Goal: Transaction & Acquisition: Purchase product/service

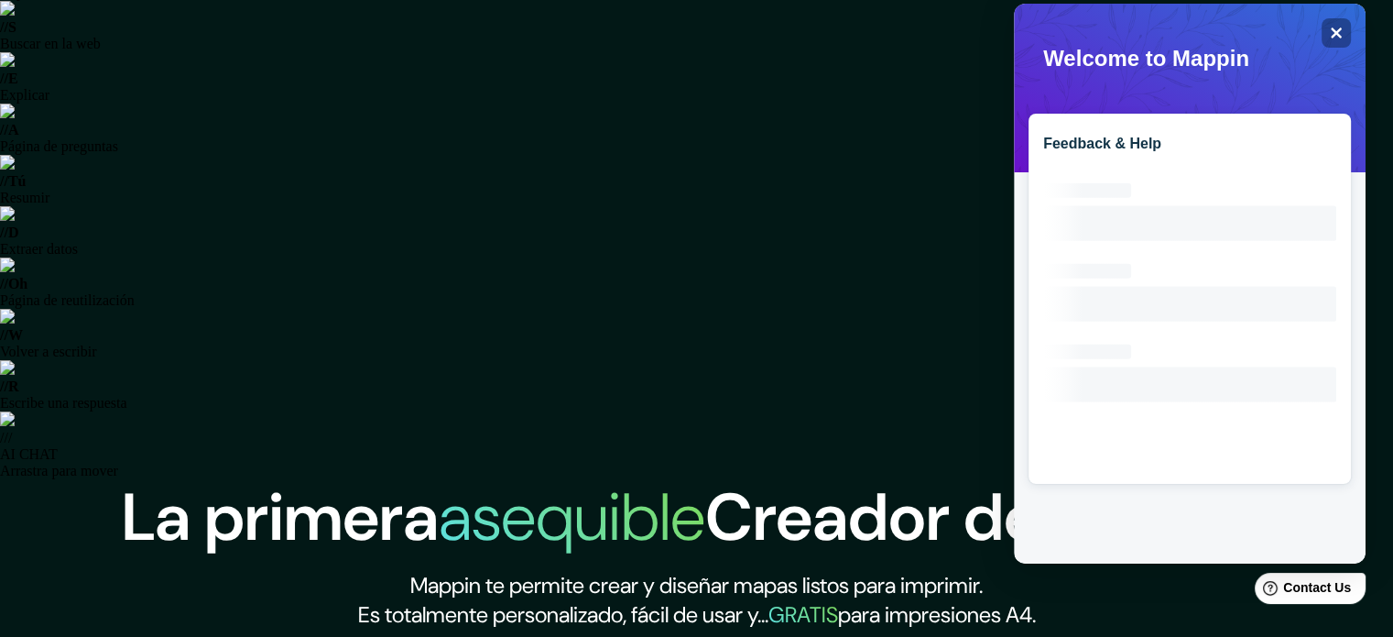
scroll to position [343, 0]
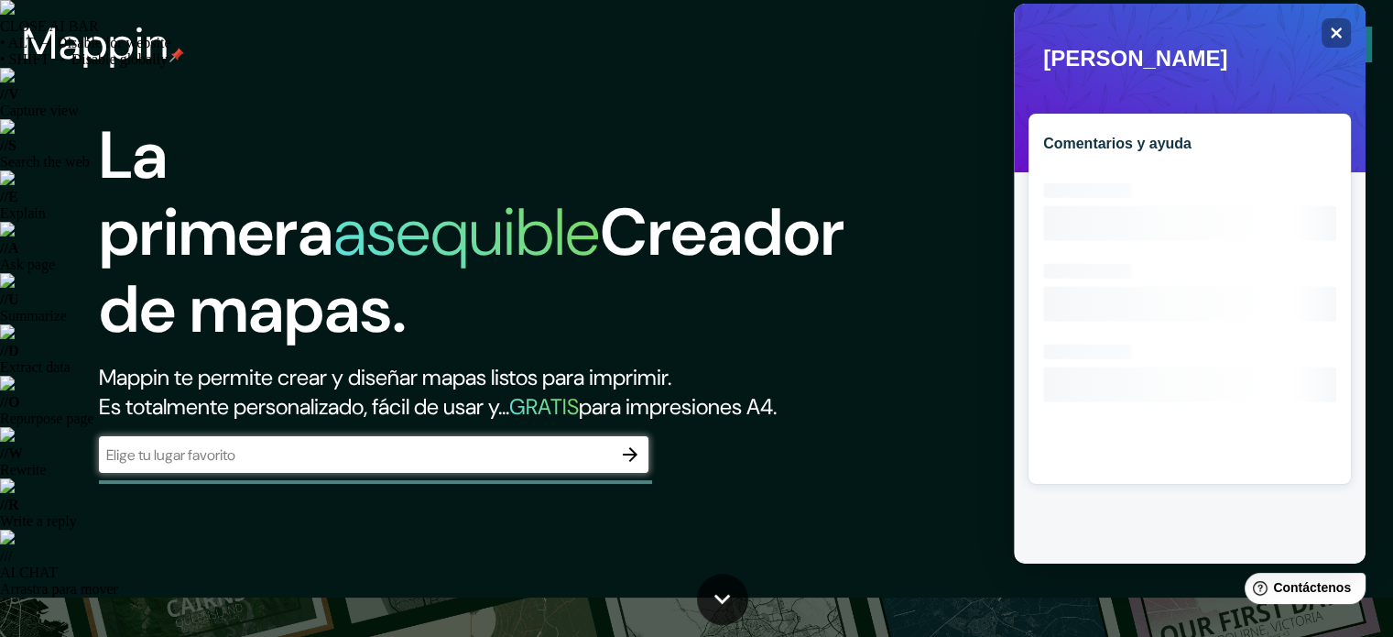
click at [584, 473] on div "​" at bounding box center [374, 454] width 550 height 37
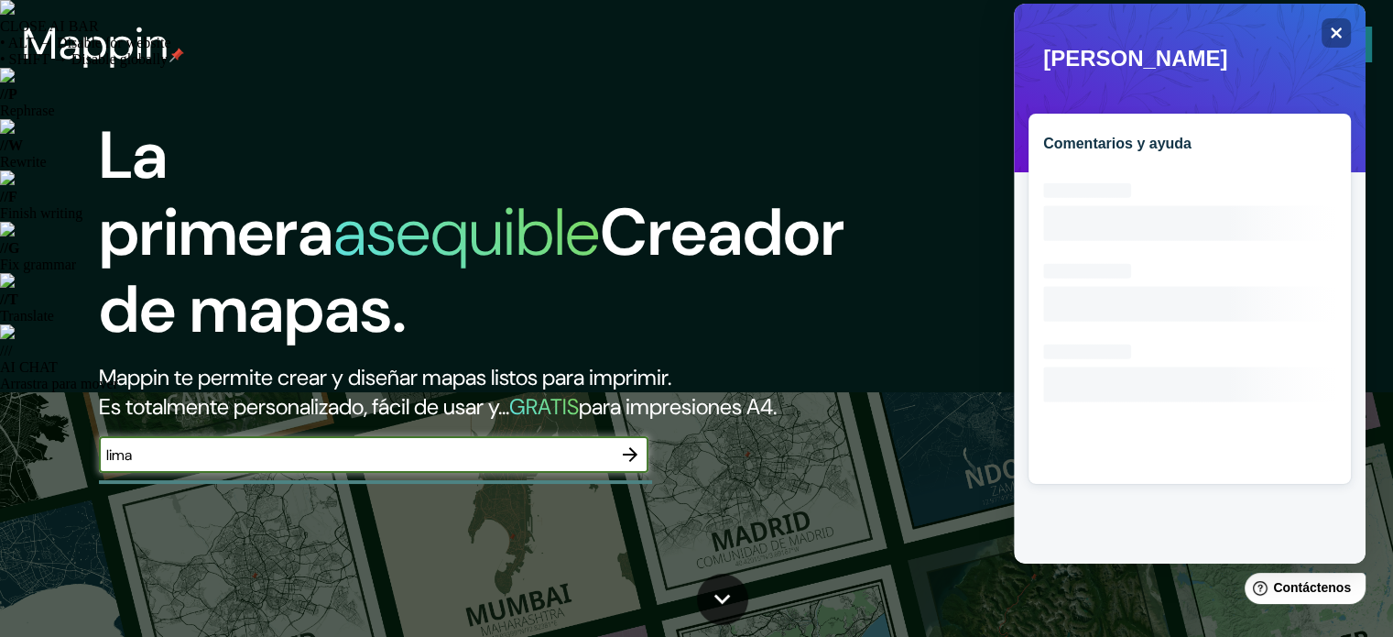
type input "lima"
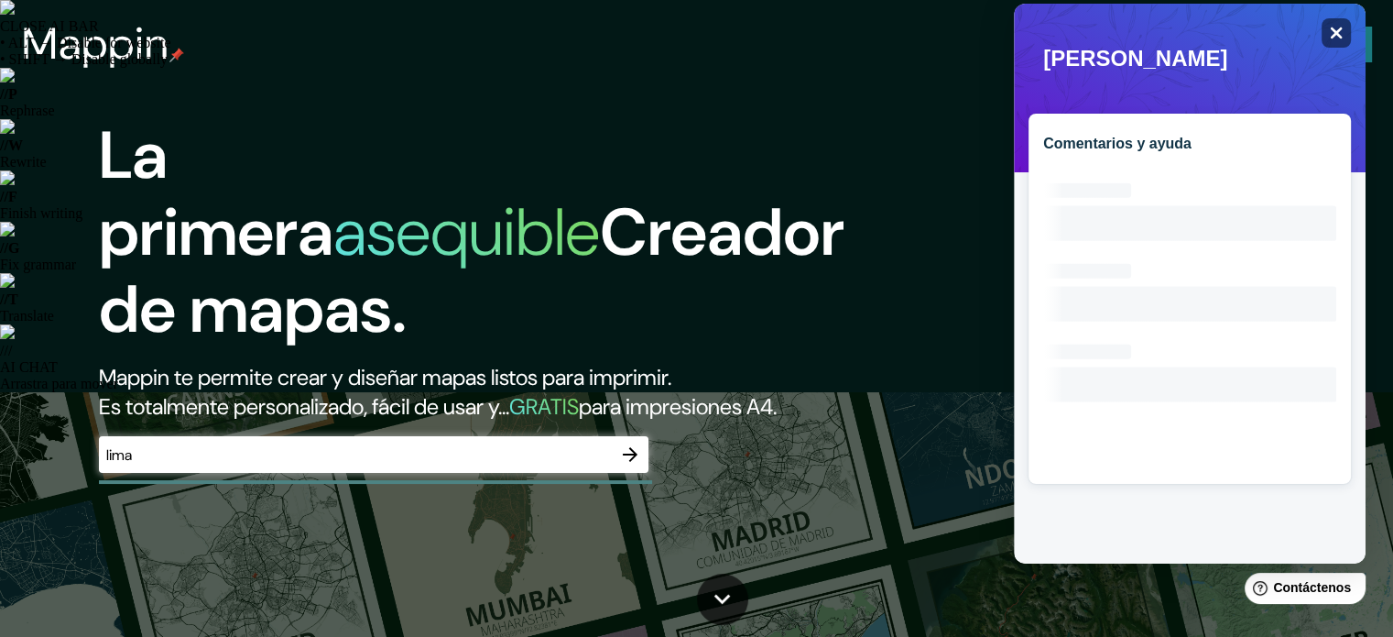
click at [1343, 26] on div "Close" at bounding box center [1336, 32] width 29 height 29
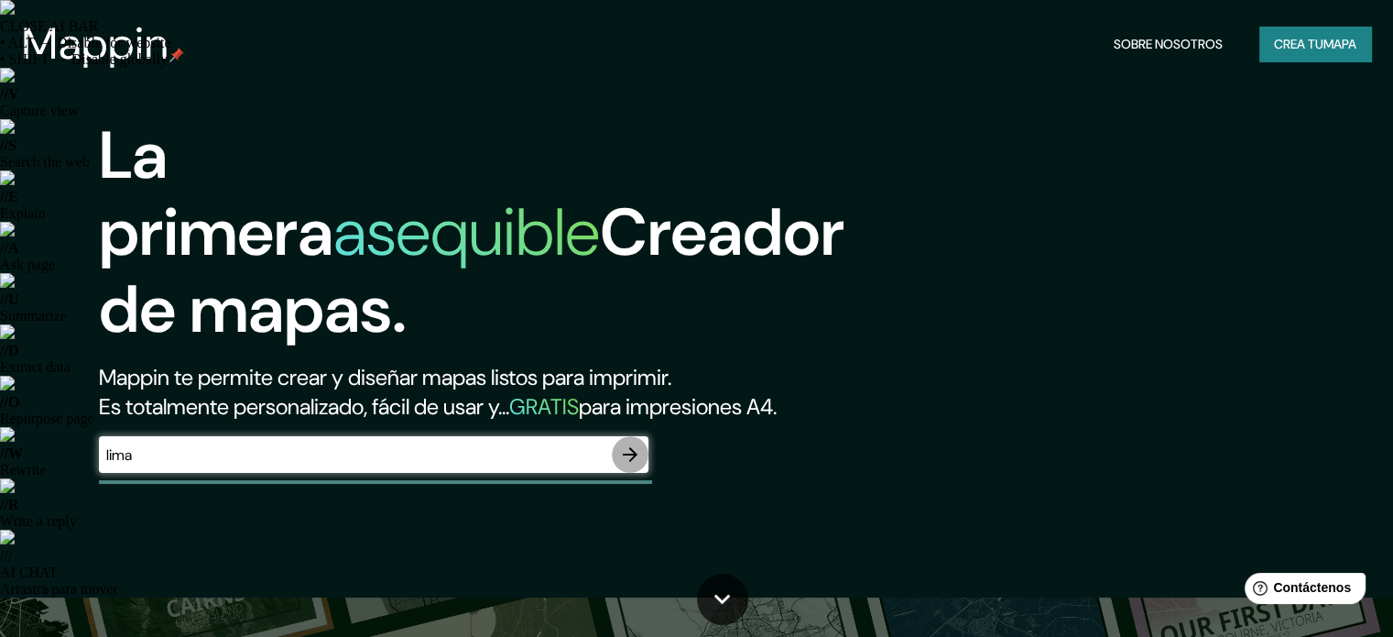
click at [630, 465] on icon "button" at bounding box center [630, 454] width 22 height 22
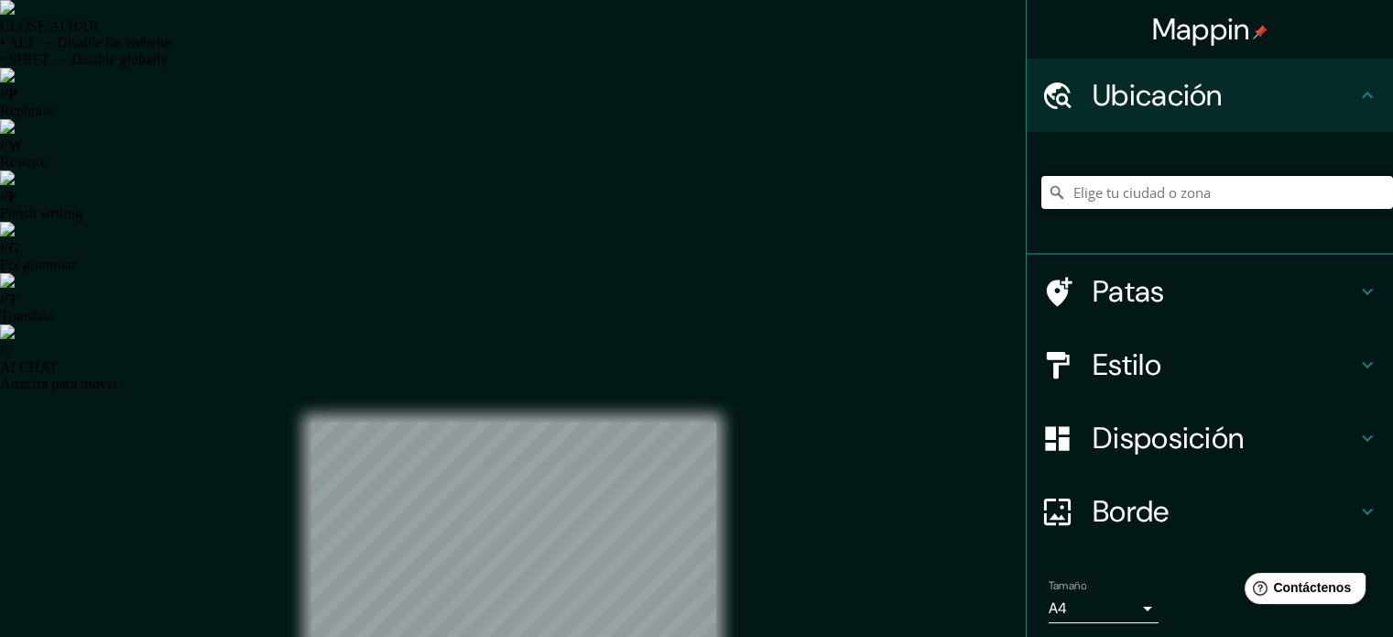
click at [1102, 193] on input "Elige tu ciudad o zona" at bounding box center [1217, 192] width 352 height 33
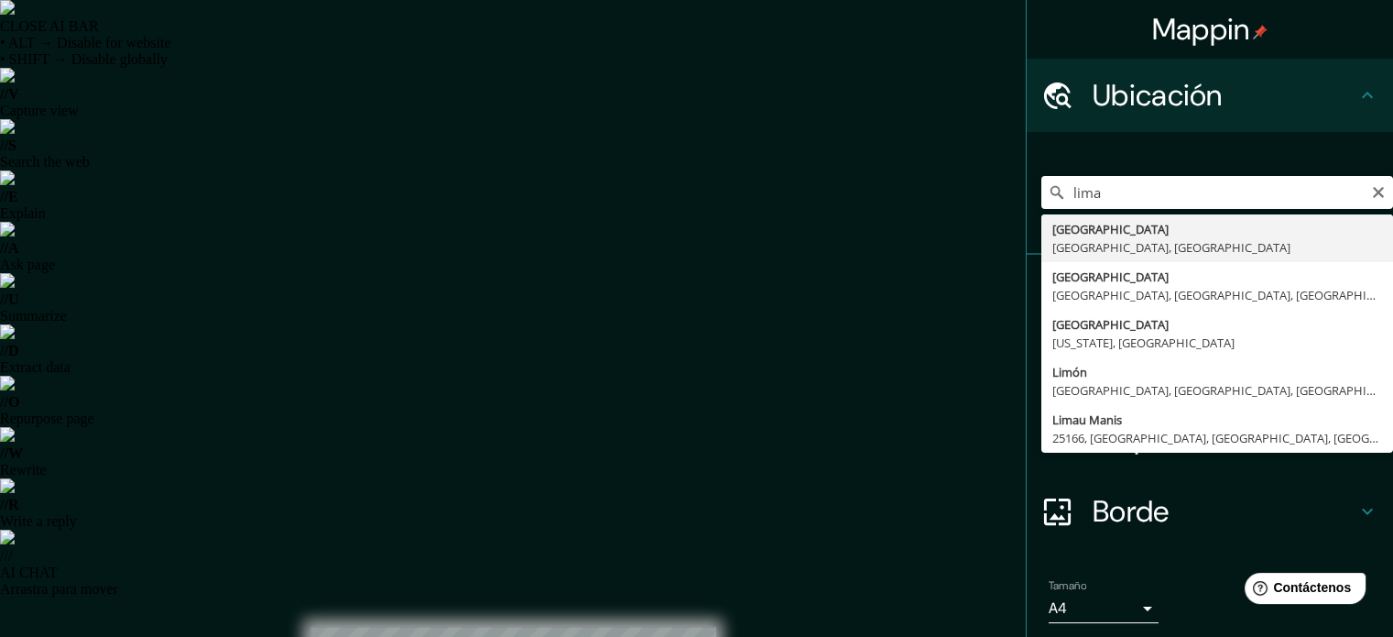
type input "[GEOGRAPHIC_DATA], [GEOGRAPHIC_DATA], [GEOGRAPHIC_DATA]"
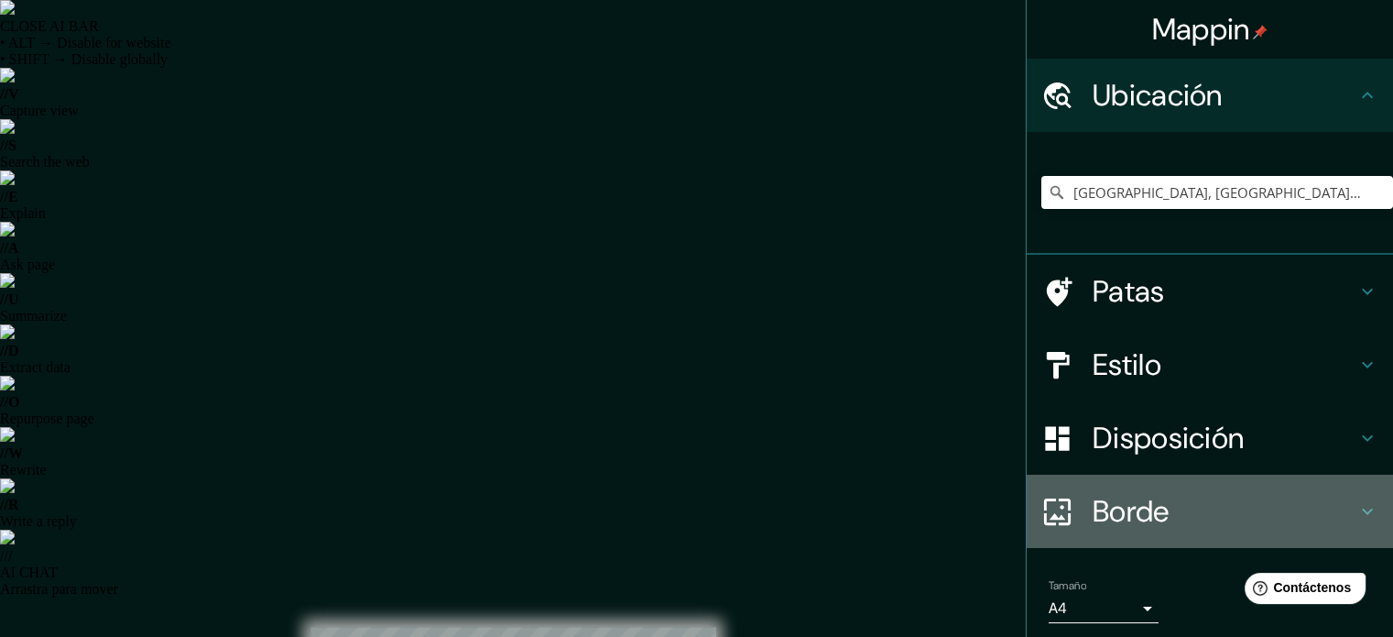
click at [1139, 519] on font "Borde" at bounding box center [1131, 511] width 77 height 38
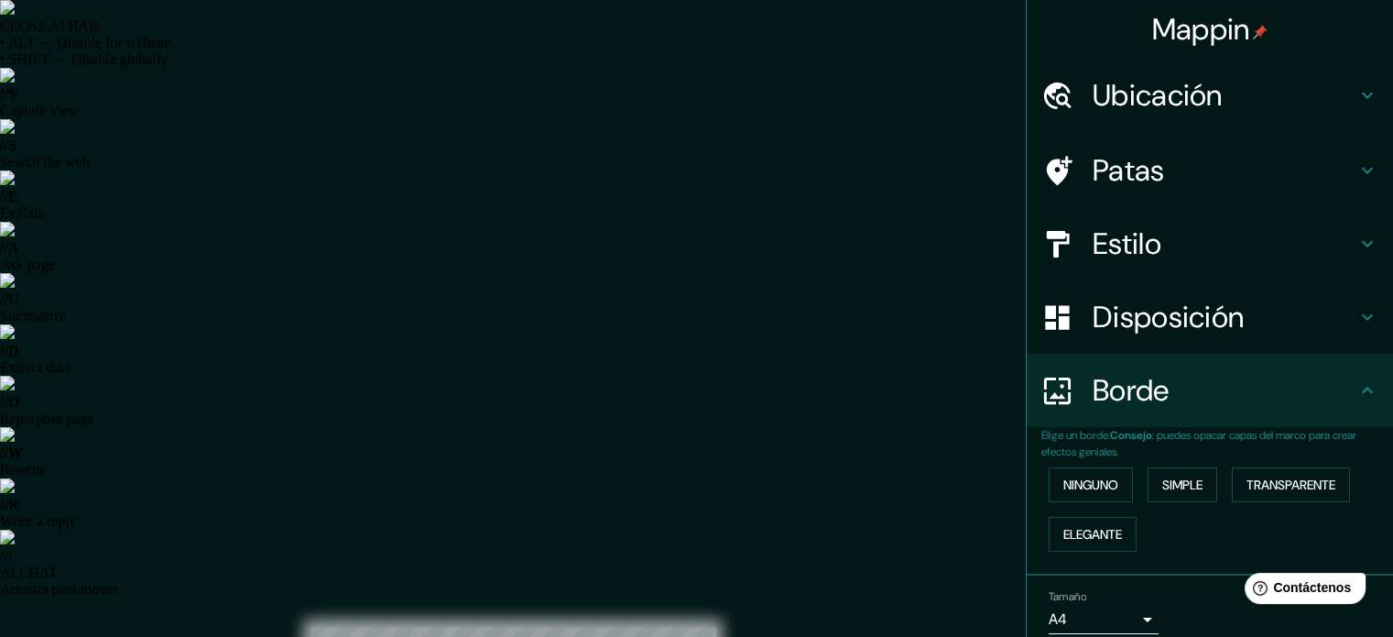
click at [1130, 391] on font "Borde" at bounding box center [1131, 390] width 77 height 38
drag, startPoint x: 1154, startPoint y: 324, endPoint x: 1150, endPoint y: 334, distance: 10.7
click at [1152, 331] on font "Disposición" at bounding box center [1168, 317] width 151 height 38
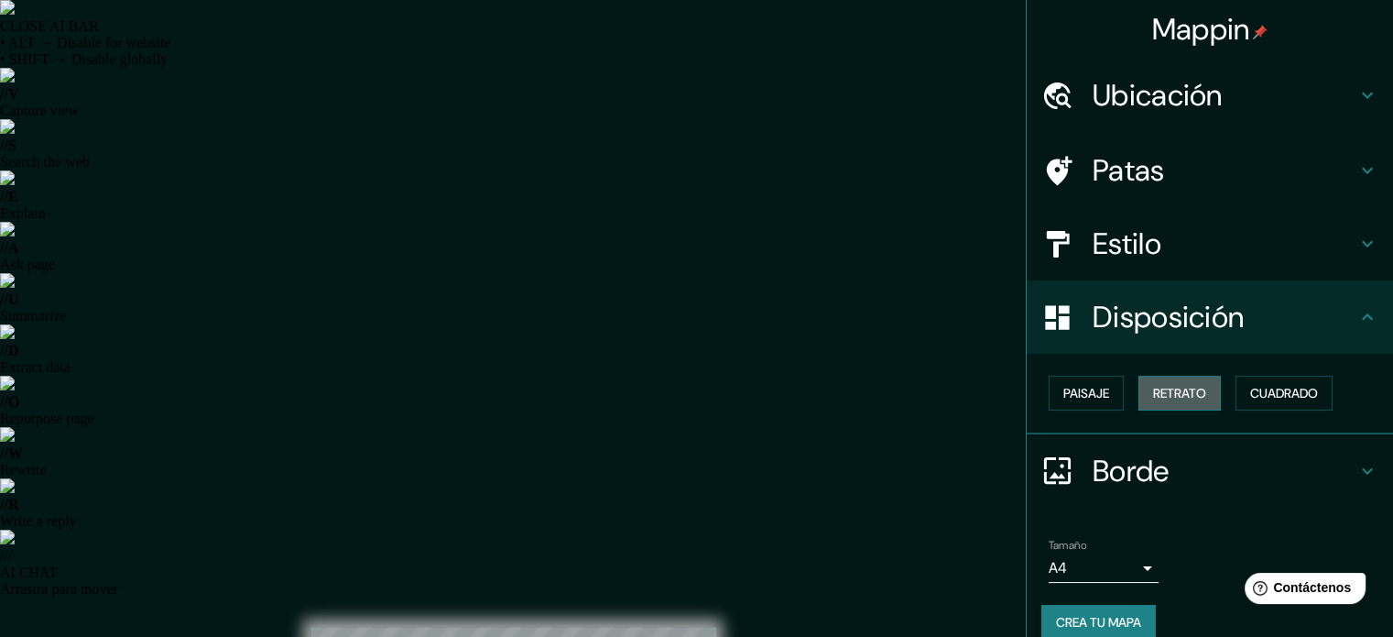
click at [1170, 389] on font "Retrato" at bounding box center [1179, 393] width 53 height 16
click at [1236, 380] on button "Cuadrado" at bounding box center [1284, 393] width 97 height 35
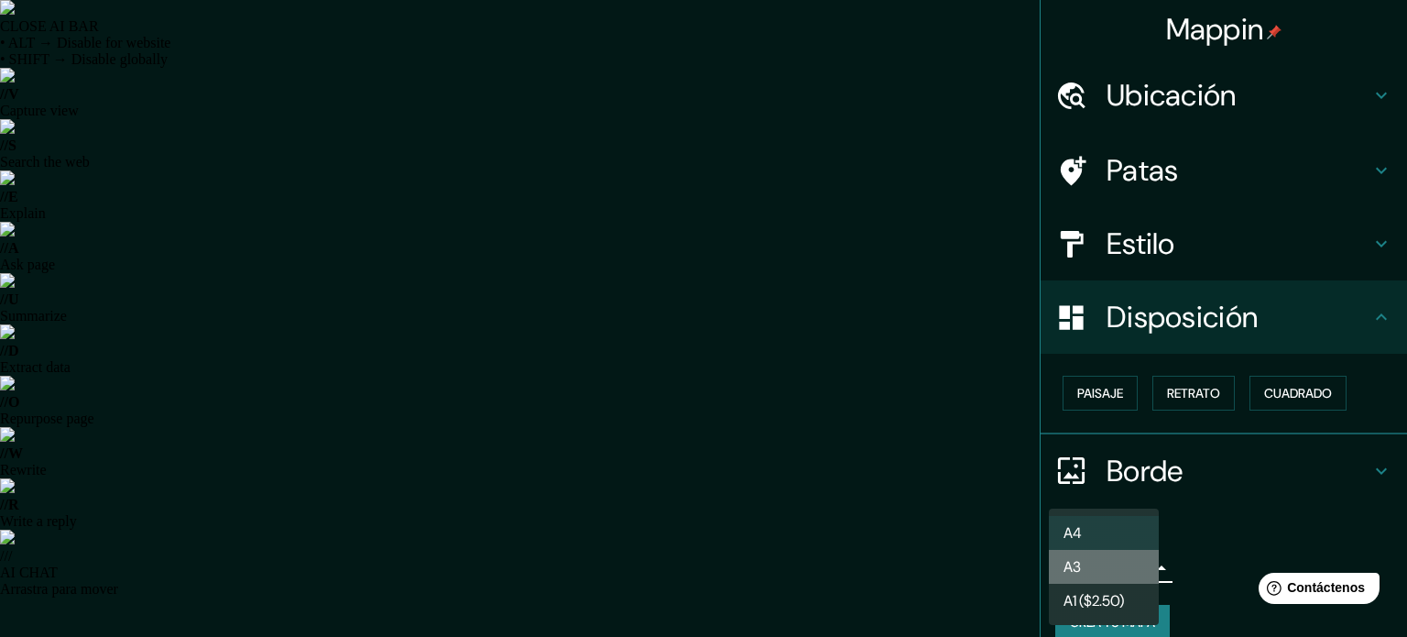
click at [1097, 569] on li "A3" at bounding box center [1104, 567] width 110 height 34
type input "a4"
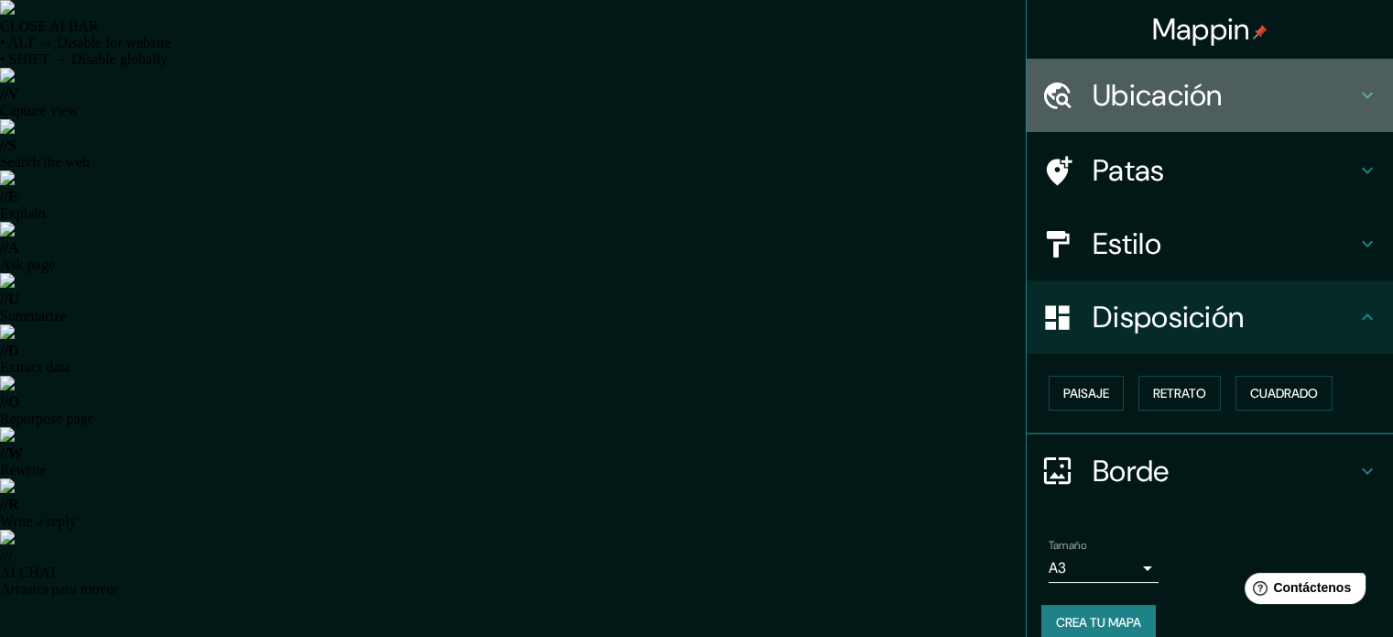
click at [1131, 109] on font "Ubicación" at bounding box center [1158, 95] width 130 height 38
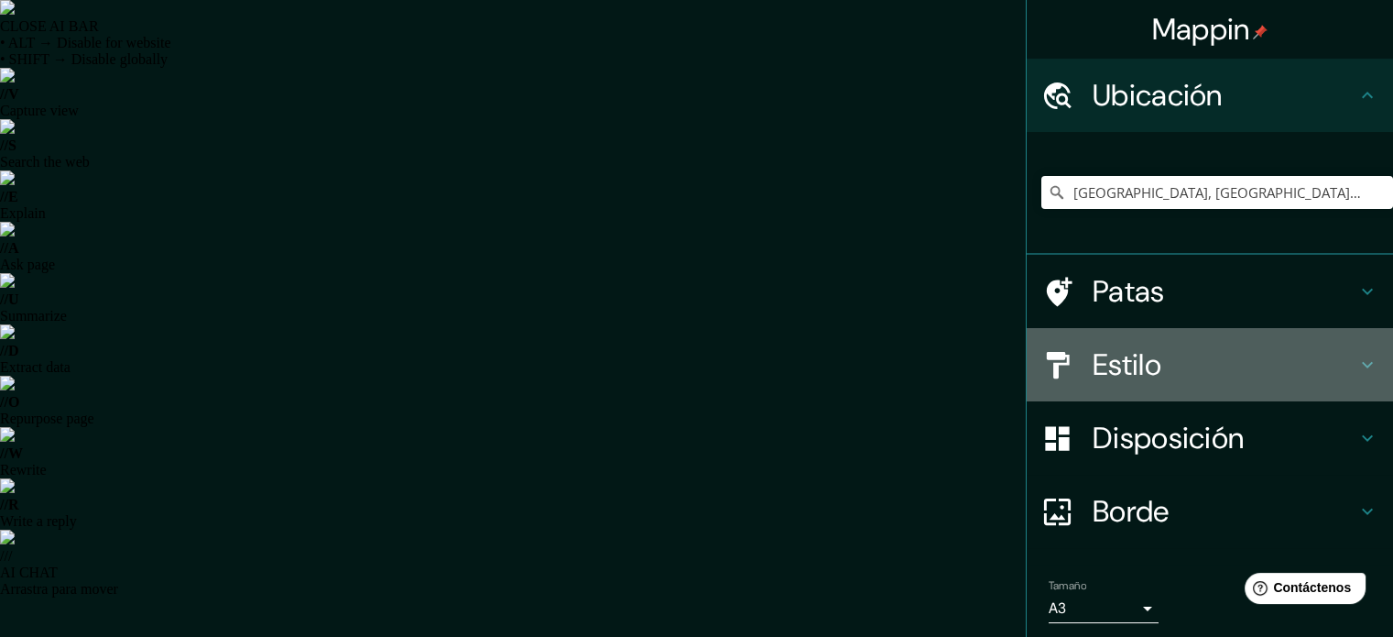
click at [1117, 356] on font "Estilo" at bounding box center [1127, 364] width 69 height 38
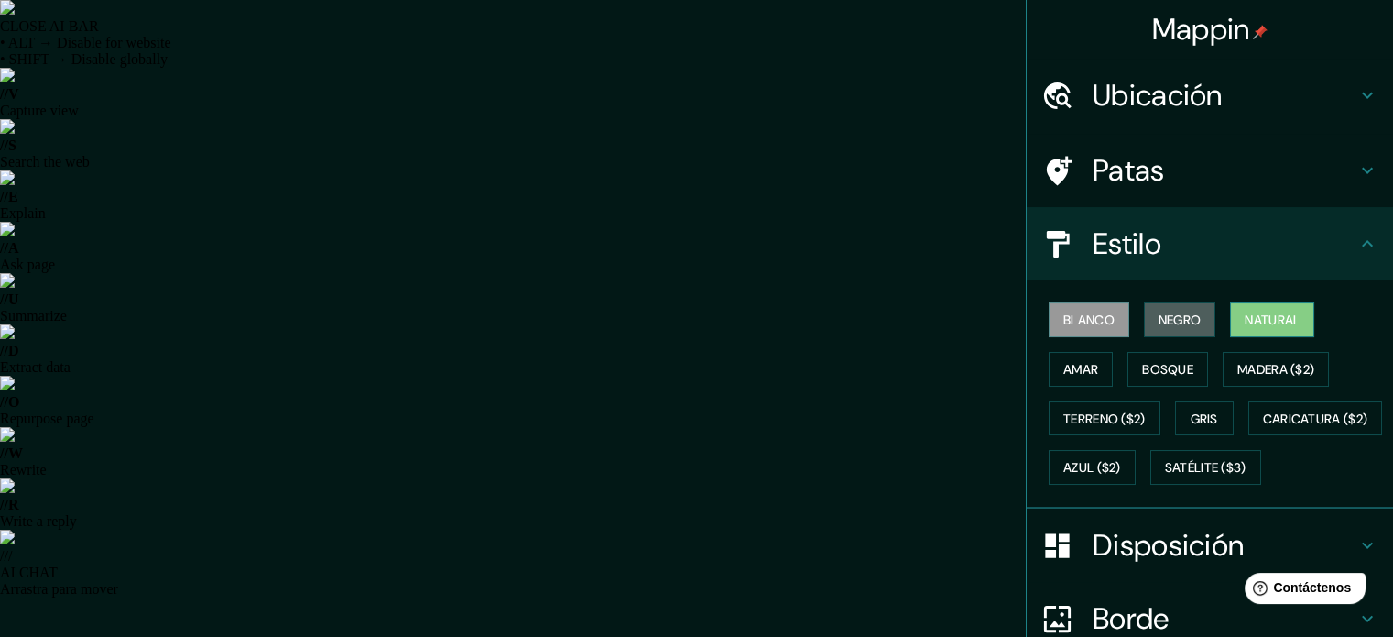
drag, startPoint x: 1153, startPoint y: 310, endPoint x: 1246, endPoint y: 307, distance: 92.6
click at [1159, 311] on font "Negro" at bounding box center [1180, 320] width 43 height 24
click at [1248, 308] on font "Natural" at bounding box center [1272, 320] width 55 height 24
click at [1079, 374] on font "Amar" at bounding box center [1080, 369] width 35 height 16
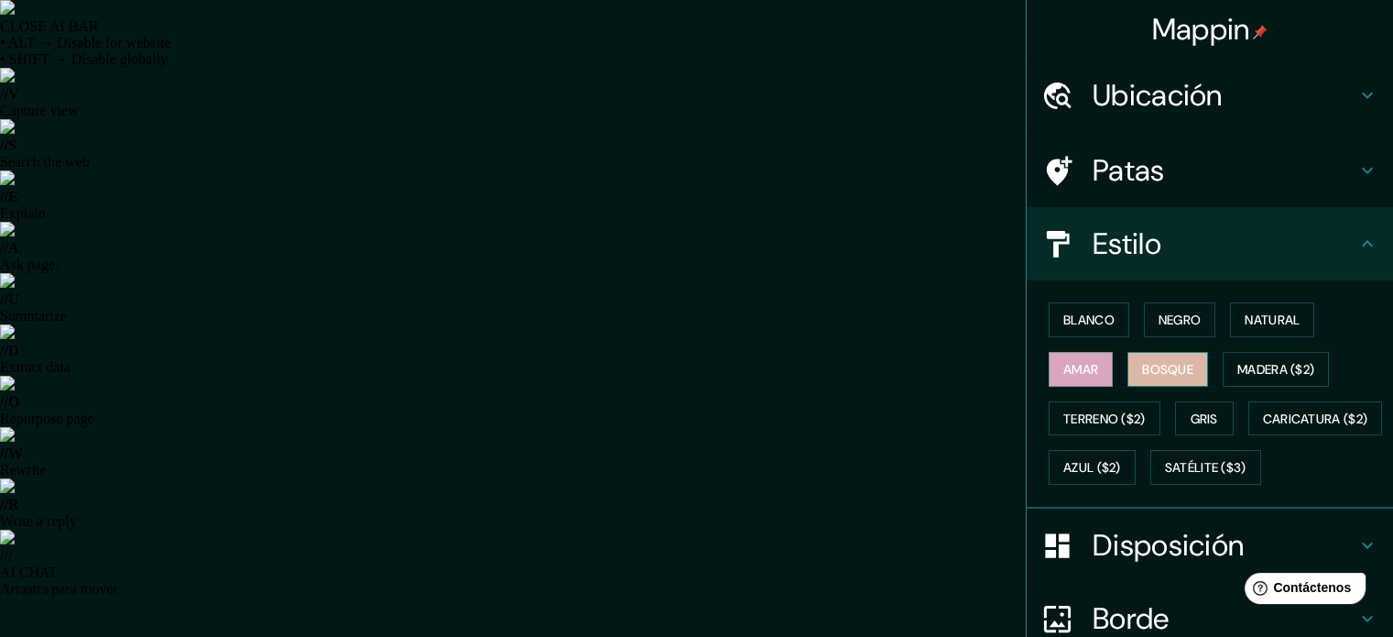
drag, startPoint x: 1139, startPoint y: 358, endPoint x: 1156, endPoint y: 359, distance: 16.5
click at [1142, 359] on font "Bosque" at bounding box center [1167, 369] width 51 height 24
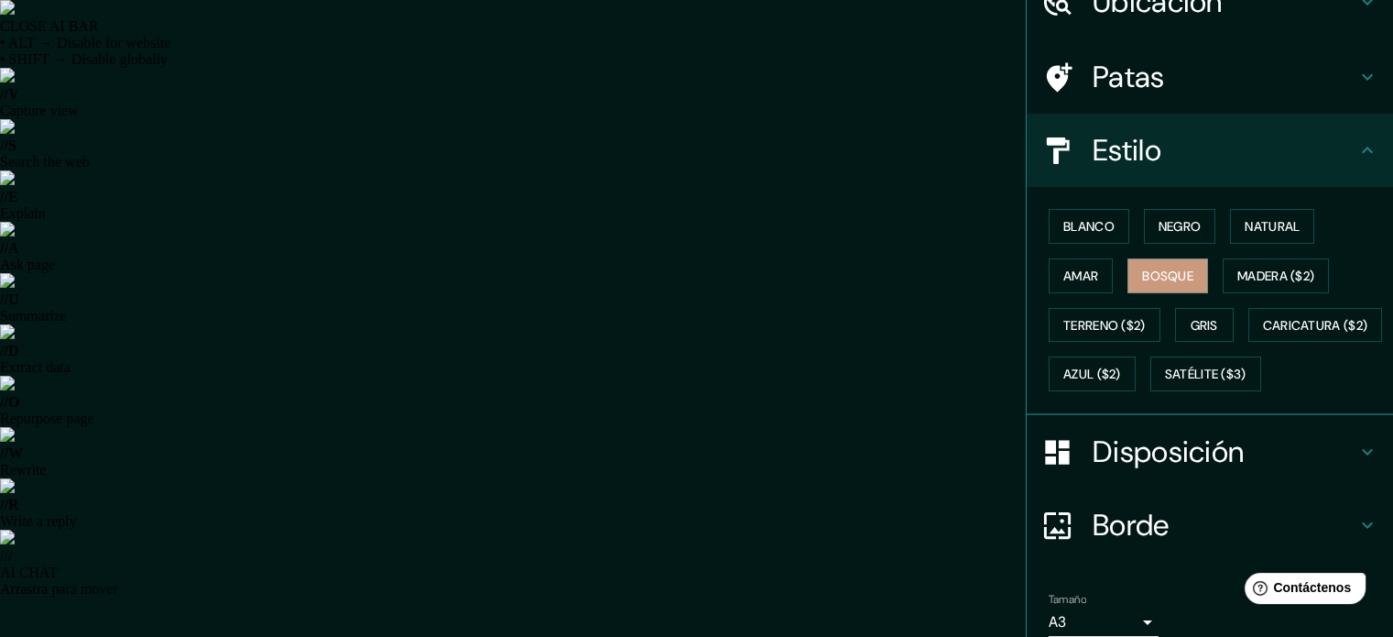
scroll to position [216, 0]
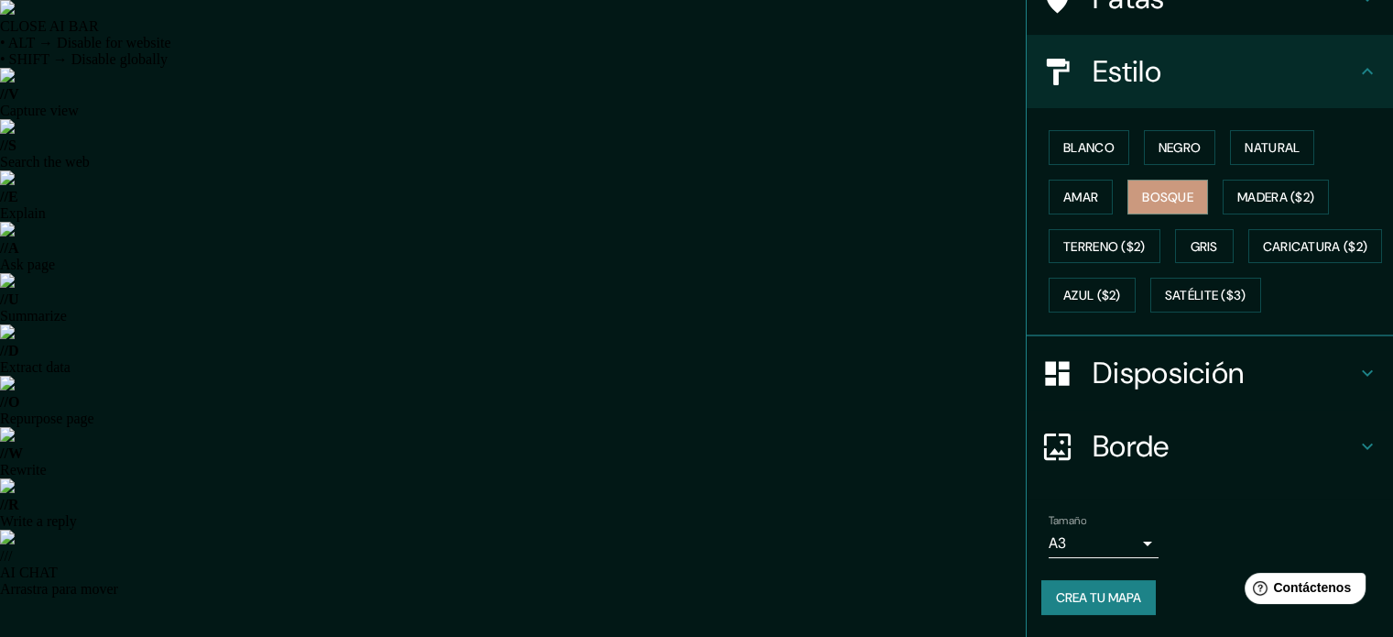
click at [1097, 598] on font "Crea tu mapa" at bounding box center [1098, 597] width 85 height 16
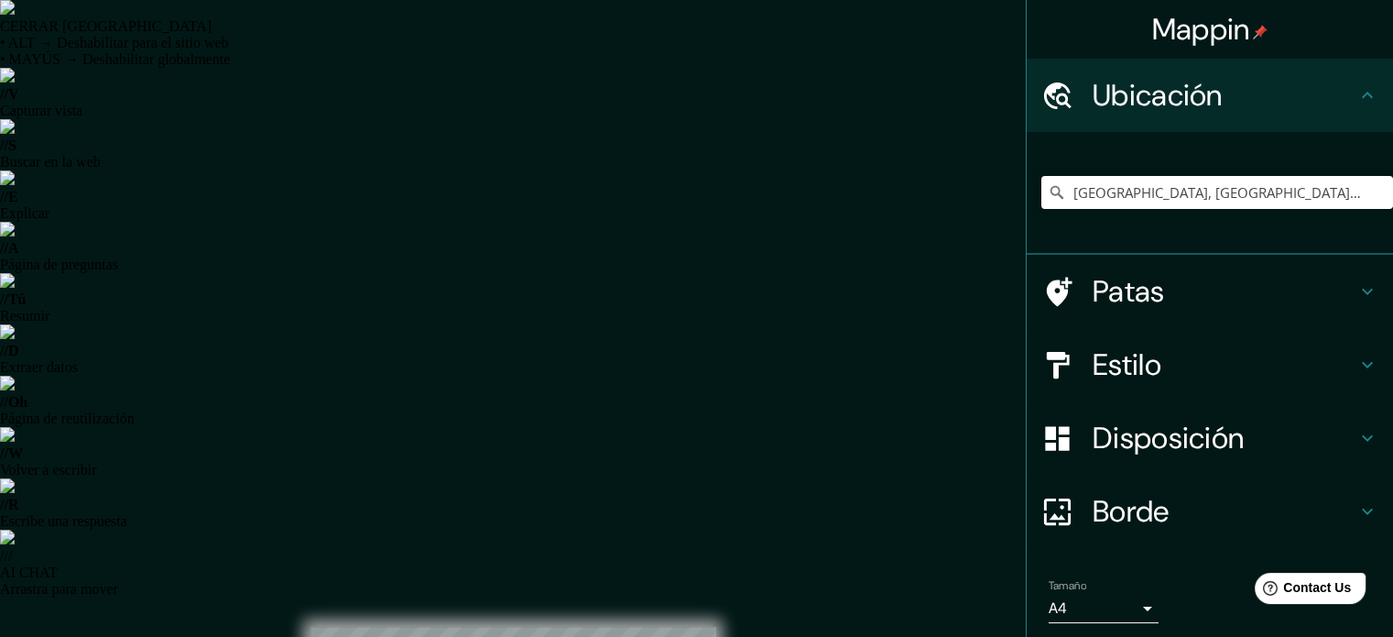
click at [1048, 190] on icon at bounding box center [1057, 192] width 18 height 18
click at [1078, 186] on input "[GEOGRAPHIC_DATA], [GEOGRAPHIC_DATA], [GEOGRAPHIC_DATA]" at bounding box center [1217, 192] width 352 height 33
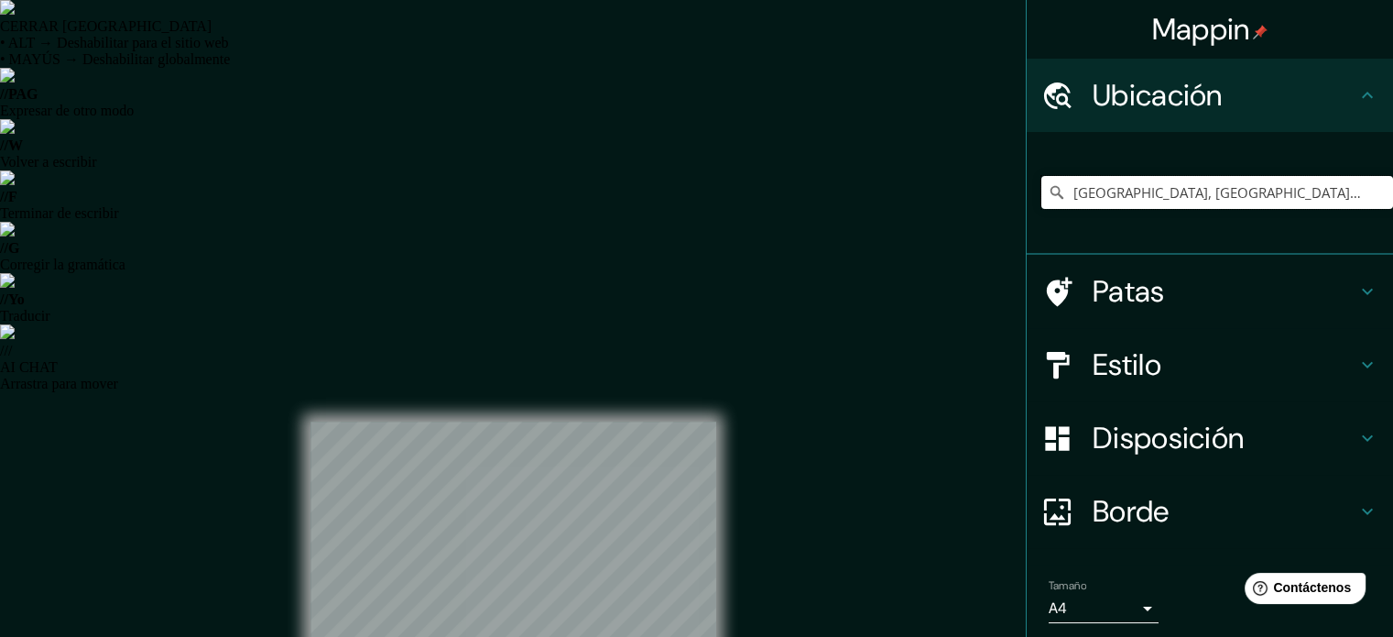
click at [1118, 201] on input "[GEOGRAPHIC_DATA], [GEOGRAPHIC_DATA], [GEOGRAPHIC_DATA]" at bounding box center [1217, 192] width 352 height 33
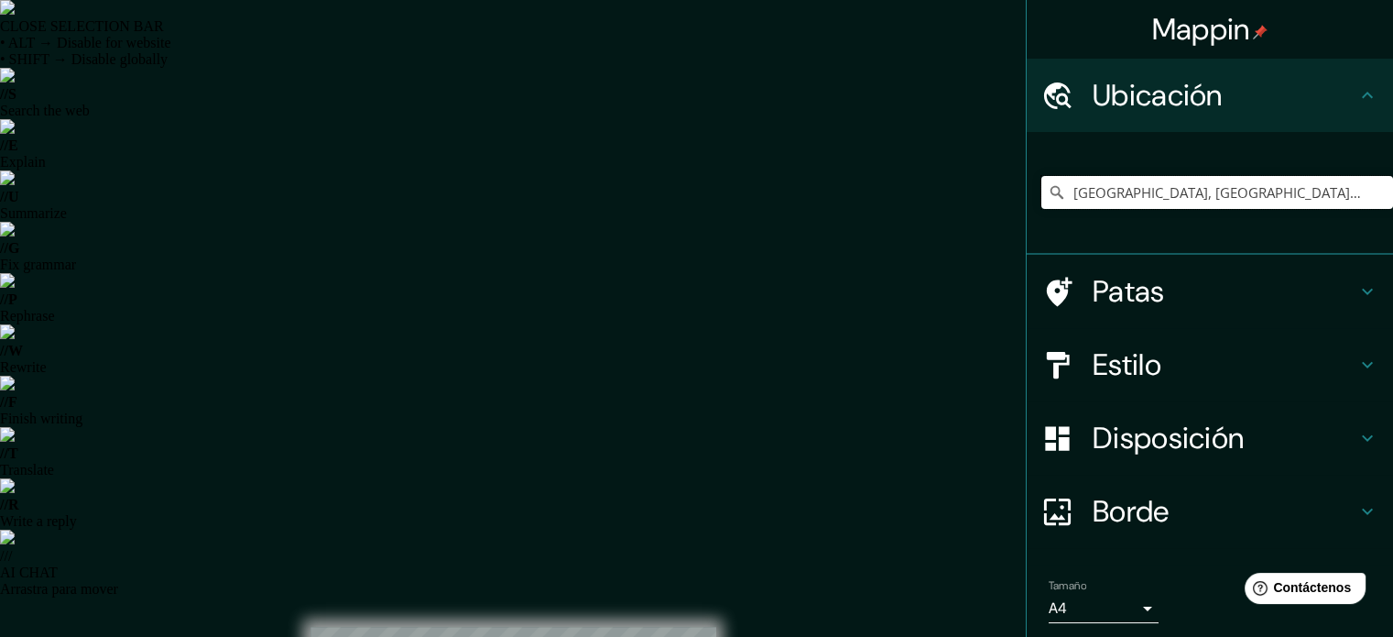
drag, startPoint x: 1118, startPoint y: 201, endPoint x: 1178, endPoint y: 193, distance: 60.0
click at [1123, 203] on input "[GEOGRAPHIC_DATA], [GEOGRAPHIC_DATA], [GEOGRAPHIC_DATA]" at bounding box center [1217, 192] width 352 height 33
click at [1138, 196] on input "[GEOGRAPHIC_DATA], [GEOGRAPHIC_DATA], [GEOGRAPHIC_DATA]" at bounding box center [1217, 192] width 352 height 33
drag, startPoint x: 1254, startPoint y: 196, endPoint x: 1091, endPoint y: 210, distance: 163.6
click at [1092, 210] on div "[GEOGRAPHIC_DATA], [GEOGRAPHIC_DATA], [GEOGRAPHIC_DATA]" at bounding box center [1217, 193] width 352 height 92
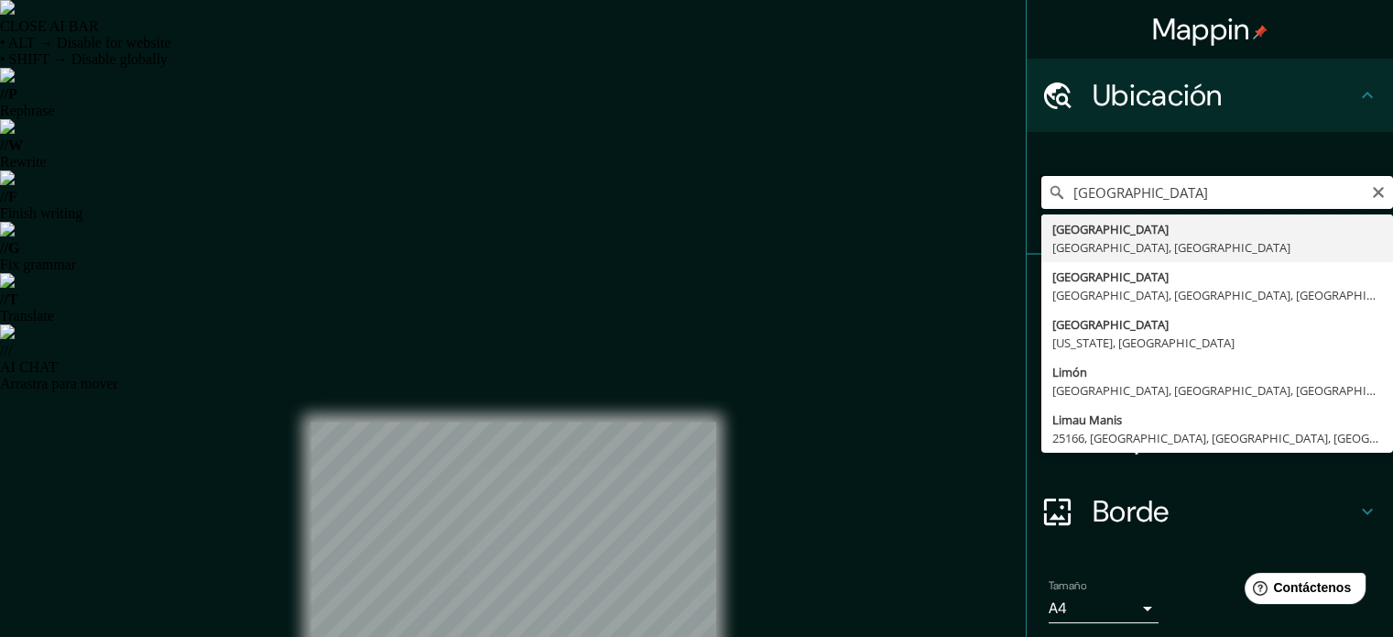
type input "[GEOGRAPHIC_DATA], [GEOGRAPHIC_DATA], [GEOGRAPHIC_DATA]"
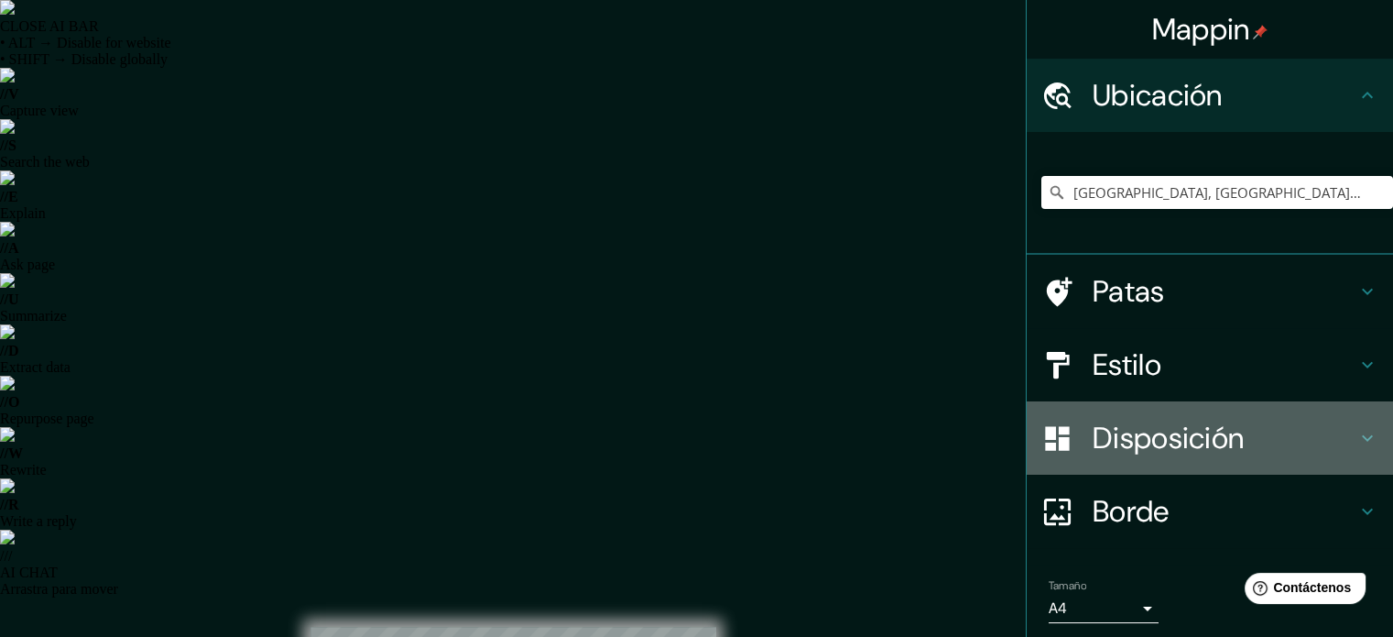
click at [1139, 434] on font "Disposición" at bounding box center [1168, 438] width 151 height 38
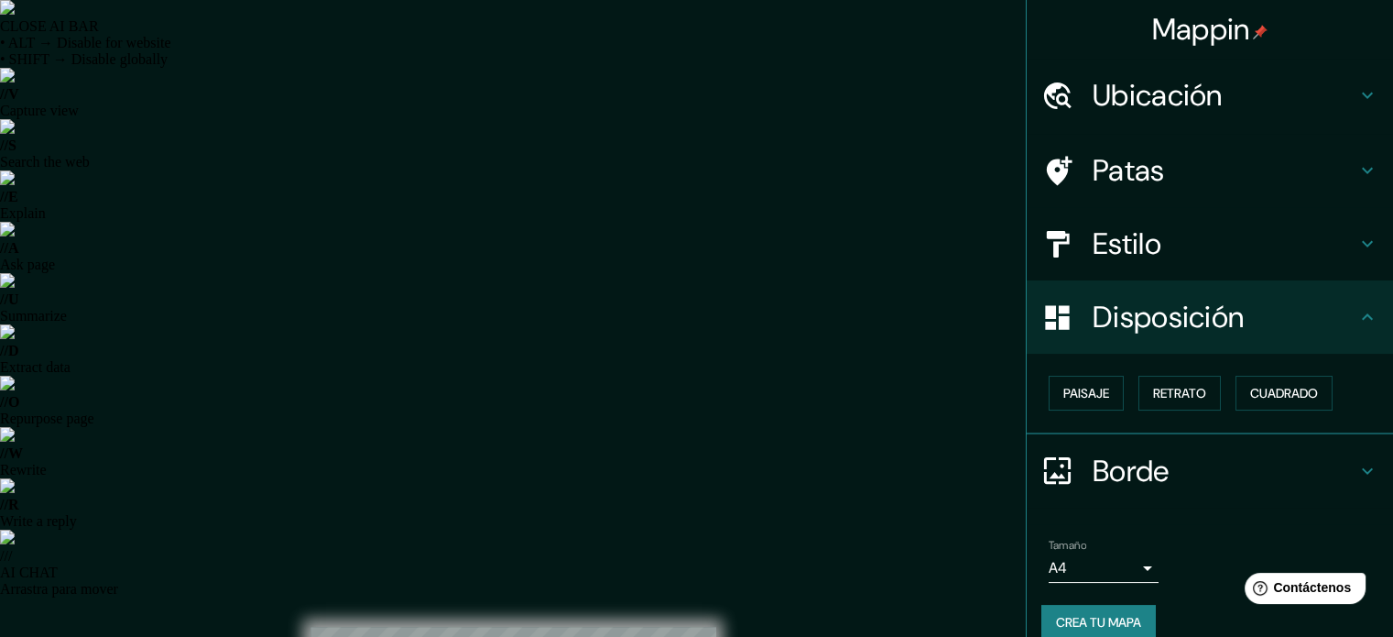
click at [1223, 387] on div "Paisaje Retrato Cuadrado" at bounding box center [1217, 392] width 352 height 49
drag, startPoint x: 1267, startPoint y: 396, endPoint x: 1231, endPoint y: 314, distance: 89.0
click at [1267, 395] on font "Cuadrado" at bounding box center [1284, 393] width 68 height 16
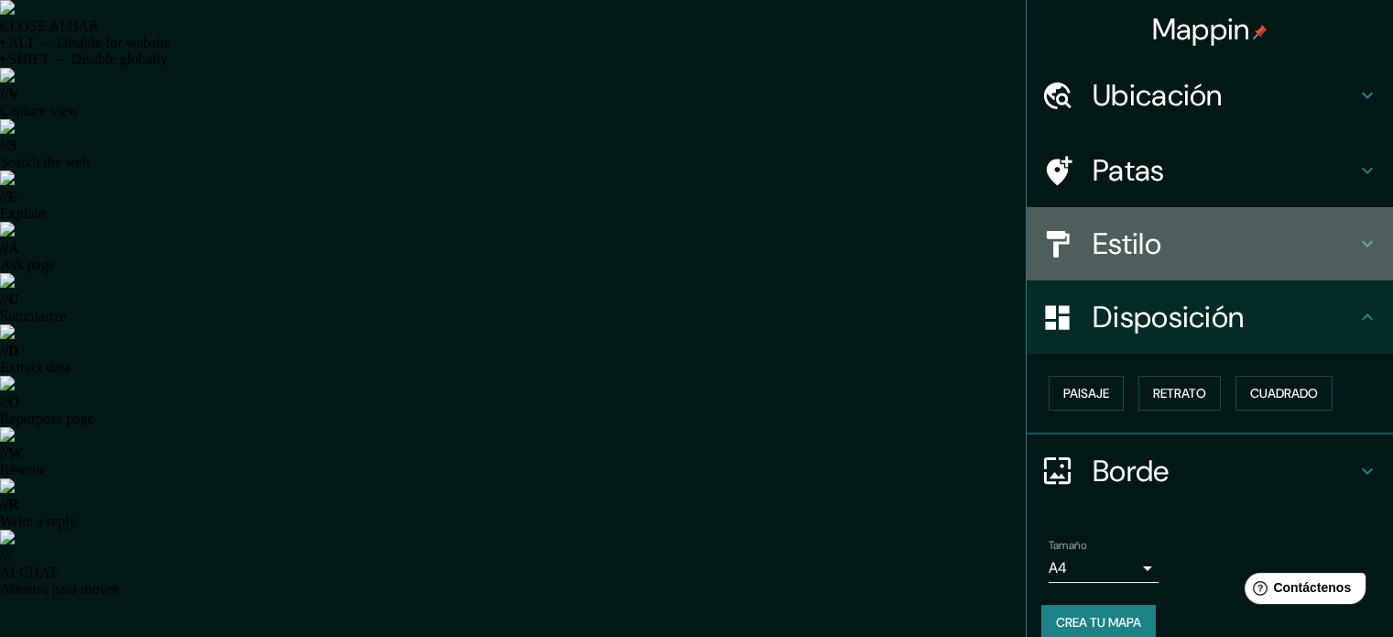
click at [1191, 247] on h4 "Estilo" at bounding box center [1225, 243] width 264 height 37
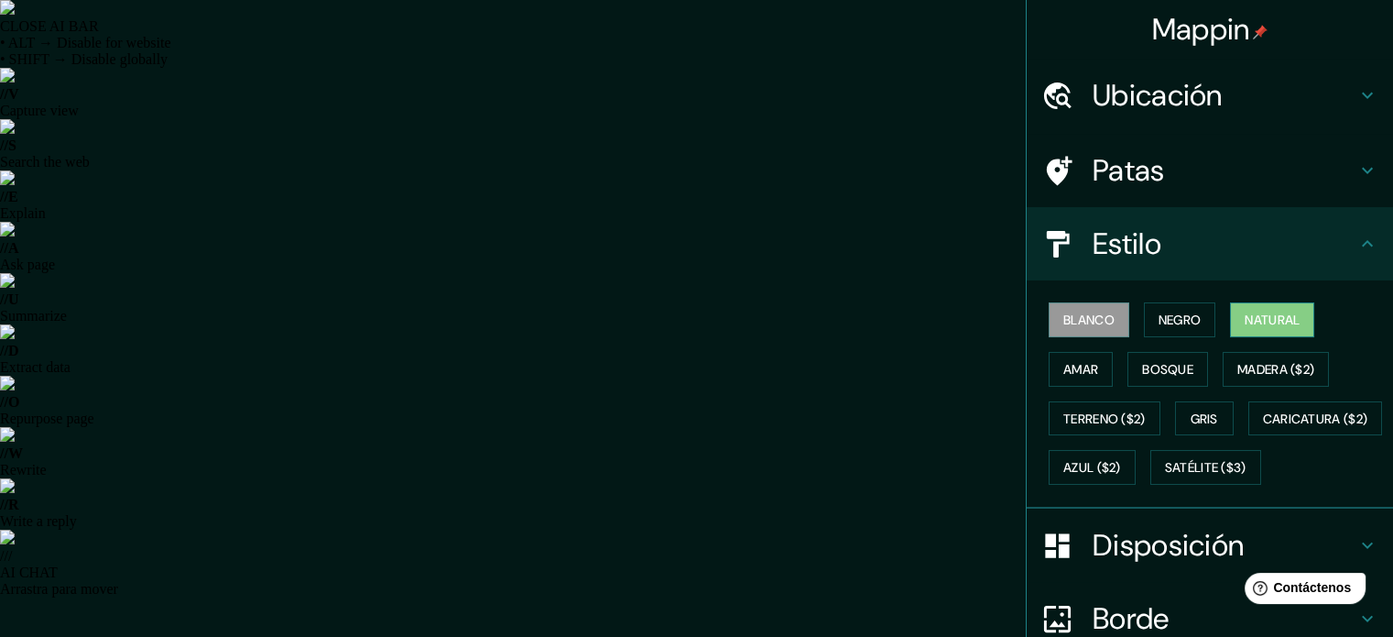
click at [1234, 327] on button "Natural" at bounding box center [1272, 319] width 84 height 35
click at [1183, 366] on button "Bosque" at bounding box center [1168, 369] width 81 height 35
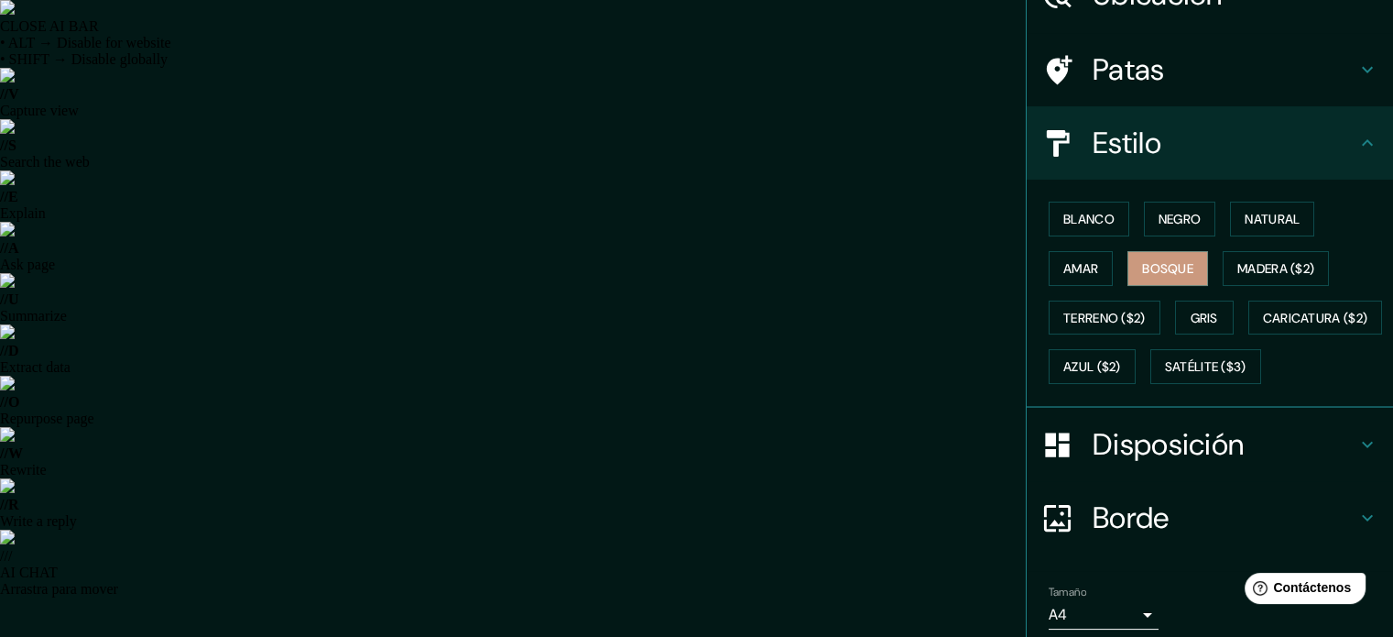
scroll to position [216, 0]
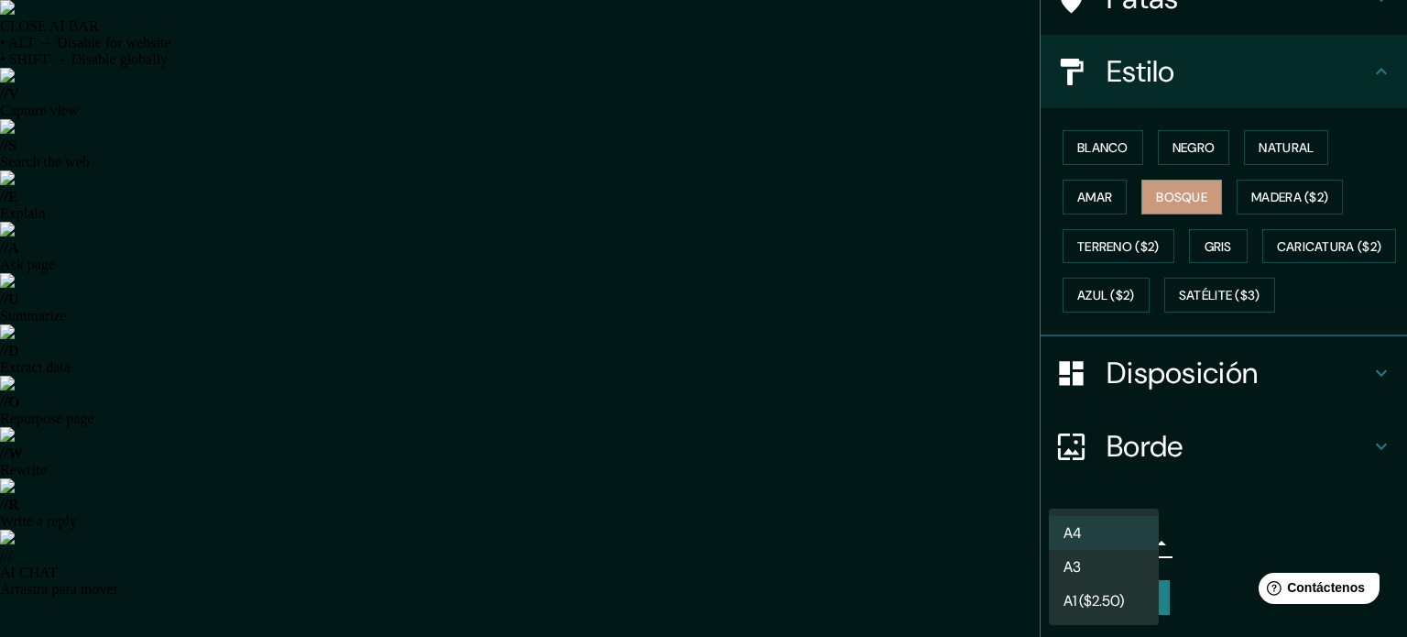
click at [1171, 543] on div at bounding box center [703, 318] width 1407 height 637
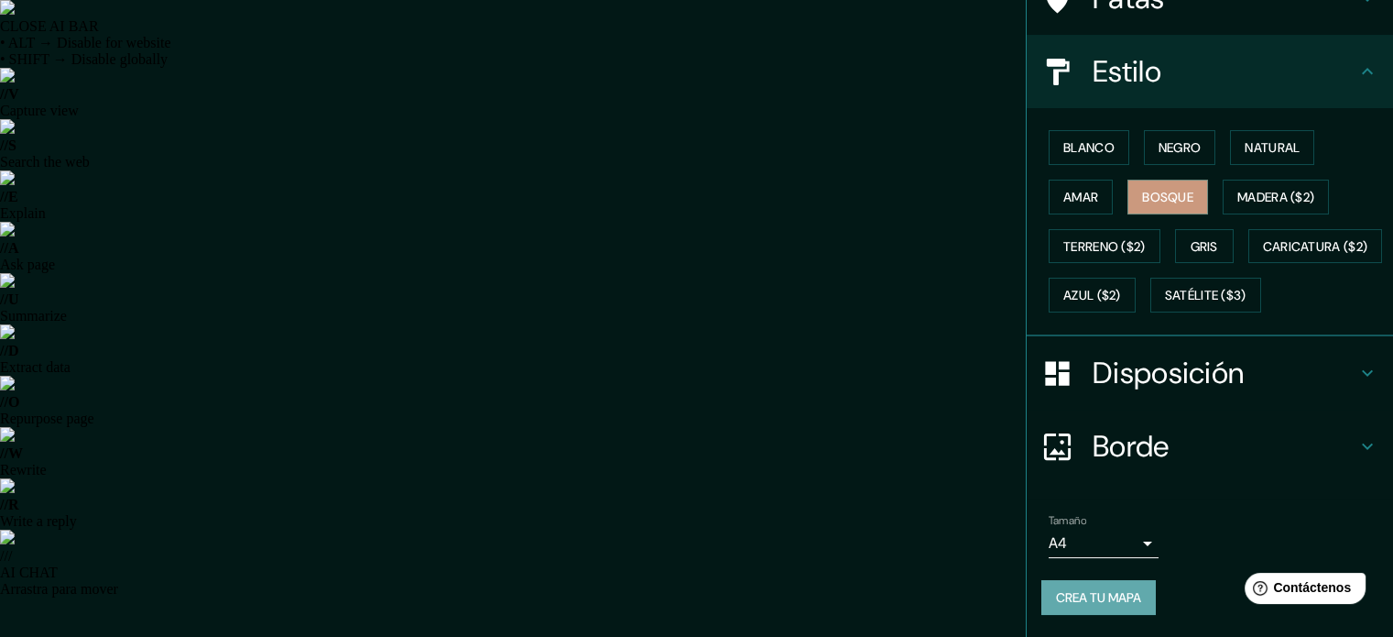
click at [1113, 596] on font "Crea tu mapa" at bounding box center [1098, 597] width 85 height 16
